Goal: Navigation & Orientation: Find specific page/section

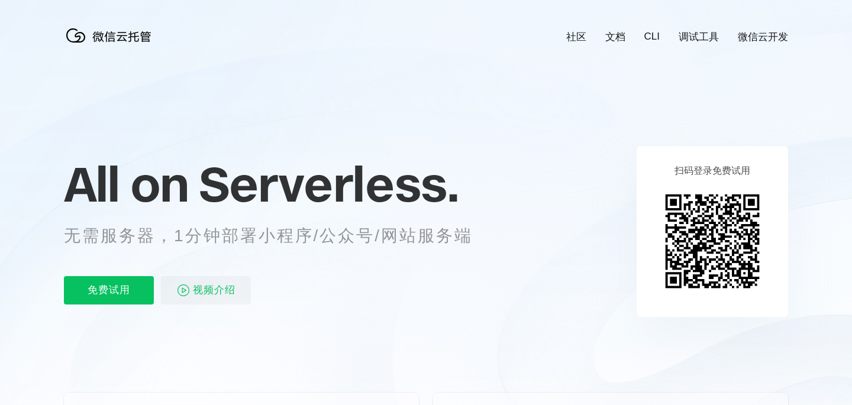
scroll to position [0, 2103]
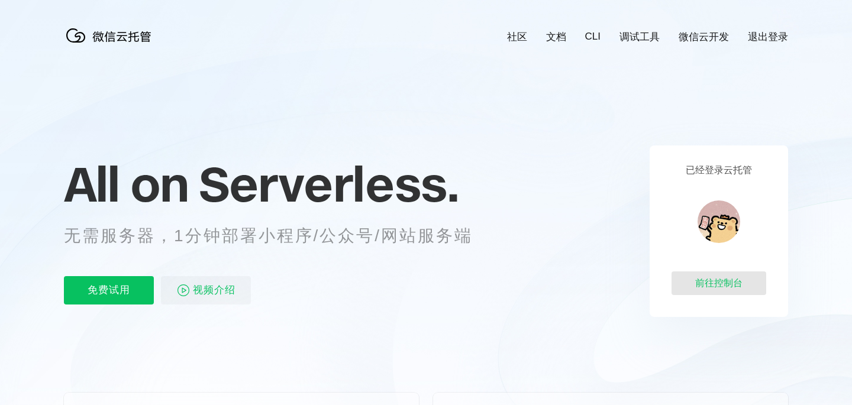
scroll to position [0, 2103]
click at [707, 287] on div "前往控制台" at bounding box center [718, 283] width 95 height 24
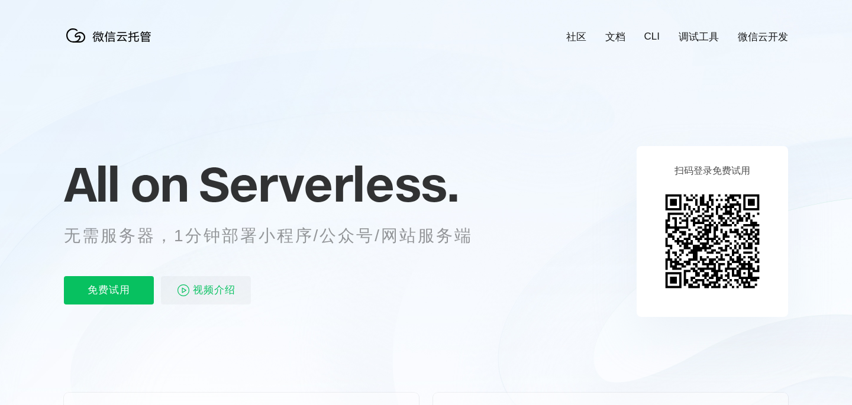
scroll to position [0, 2103]
click at [345, 86] on icon at bounding box center [426, 319] width 1136 height 639
click at [458, 179] on p "All on Serverless." at bounding box center [283, 184] width 438 height 52
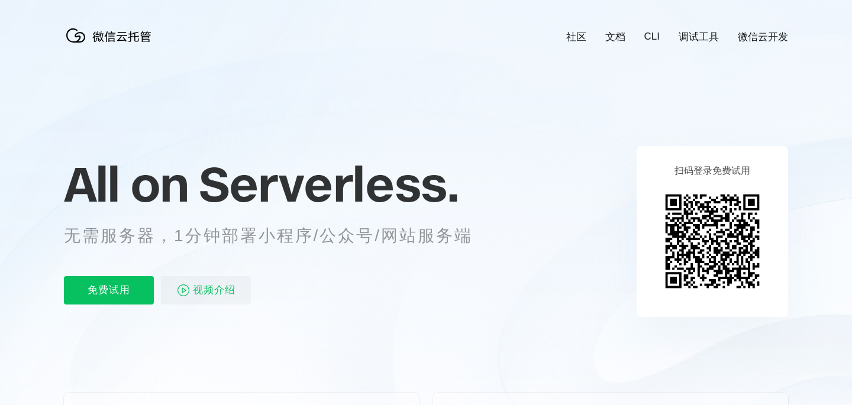
scroll to position [0, 2103]
click at [543, 155] on icon at bounding box center [426, 319] width 1136 height 639
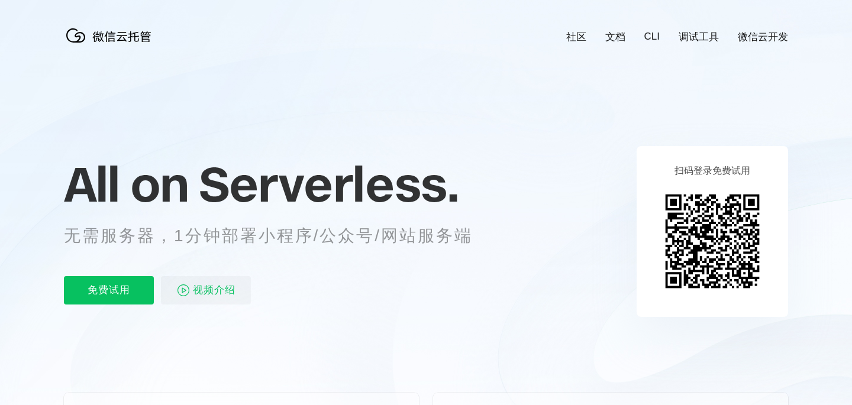
scroll to position [0, 2103]
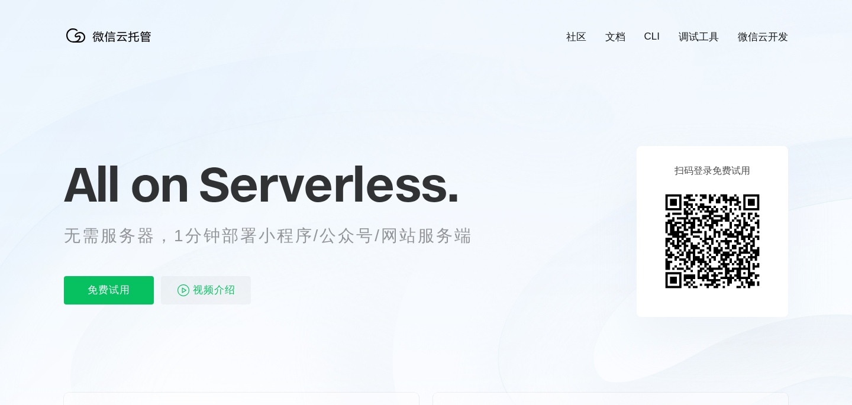
click at [309, 95] on icon at bounding box center [426, 319] width 1136 height 639
